Goal: Transaction & Acquisition: Purchase product/service

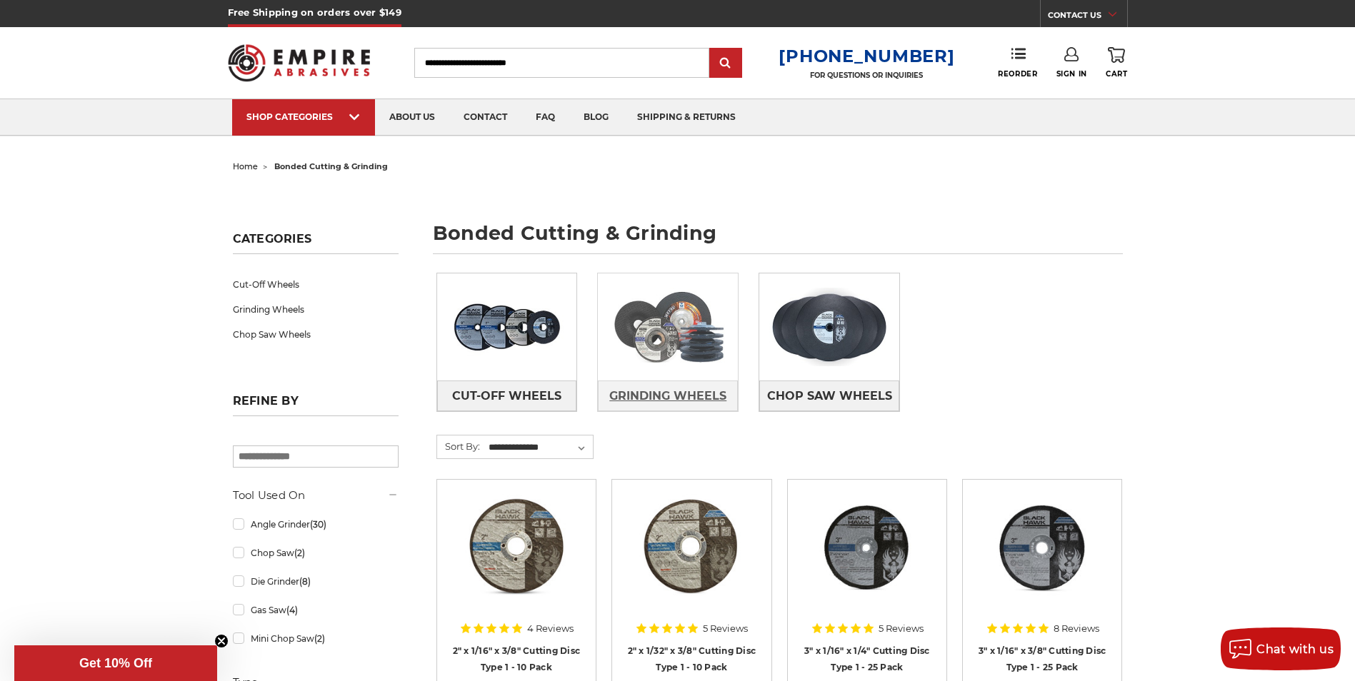
click at [671, 396] on span "Grinding Wheels" at bounding box center [667, 396] width 117 height 24
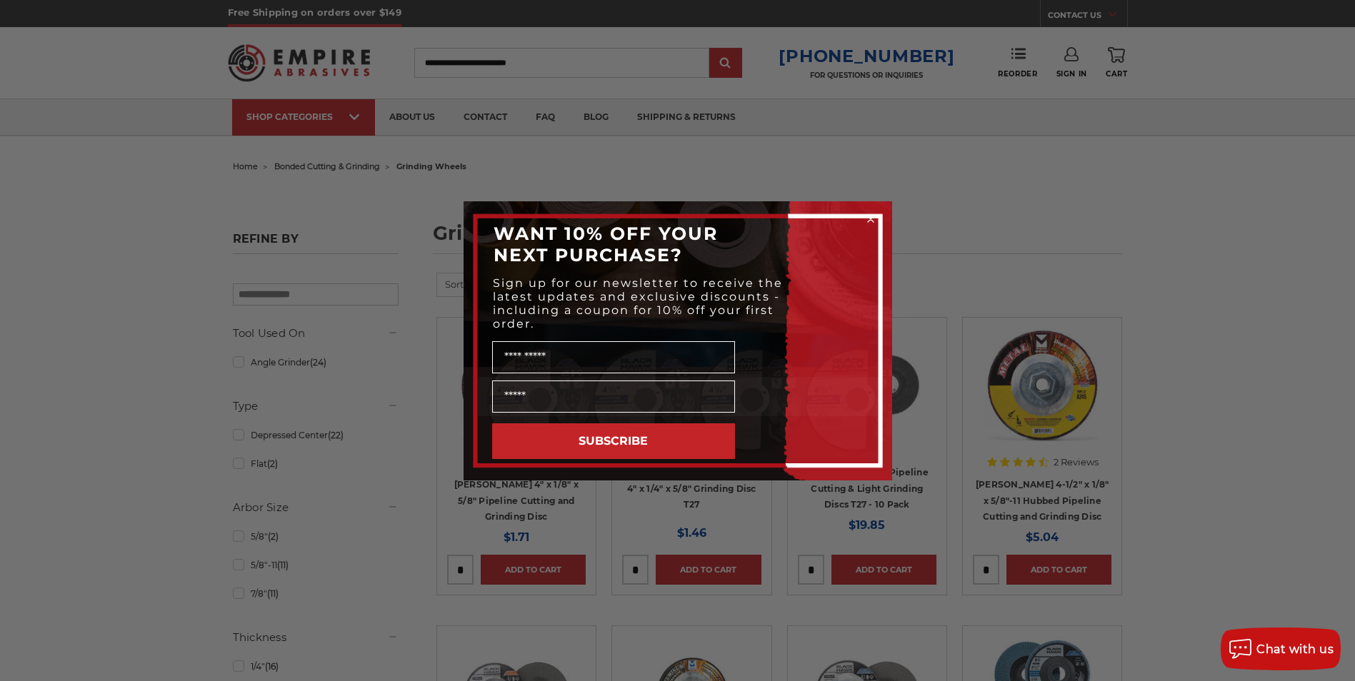
click at [870, 219] on icon "Close dialog" at bounding box center [871, 219] width 6 height 6
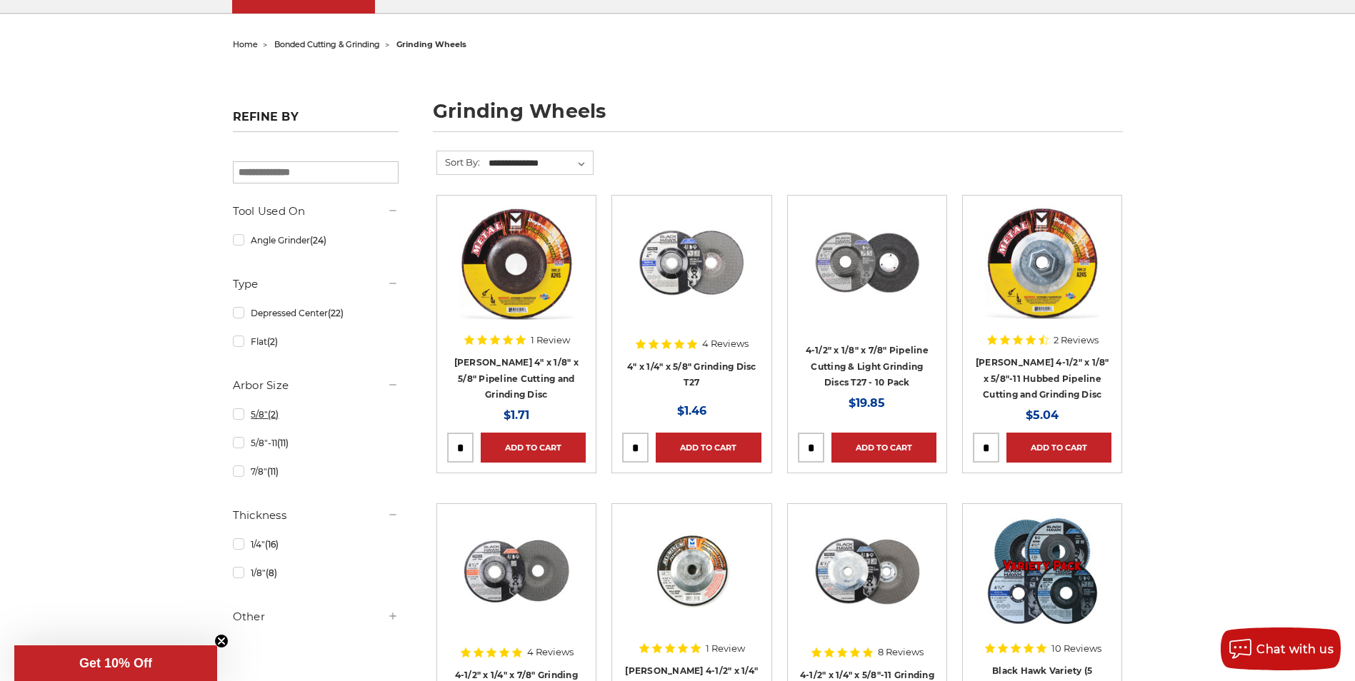
scroll to position [143, 0]
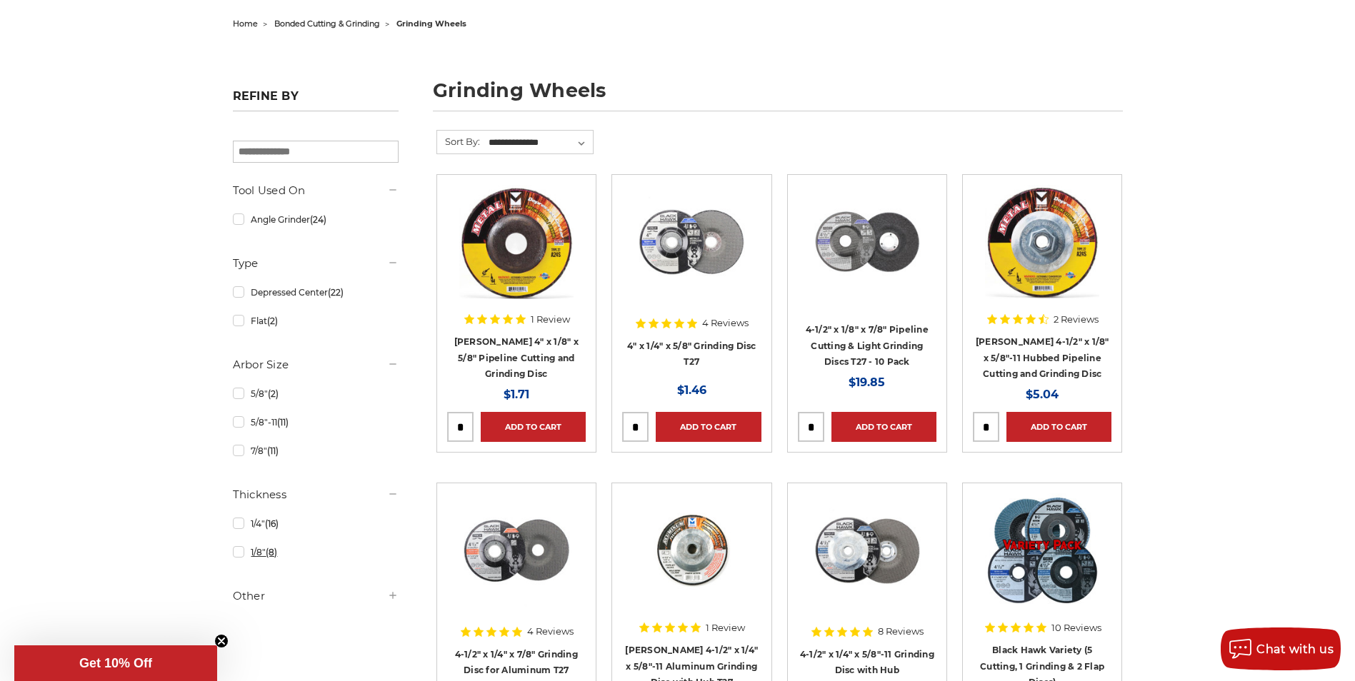
click at [238, 555] on link "1/8" (8)" at bounding box center [316, 552] width 166 height 25
